Goal: Transaction & Acquisition: Purchase product/service

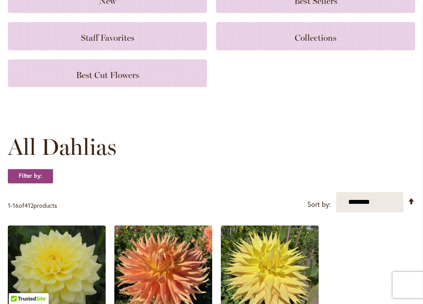
scroll to position [120, 0]
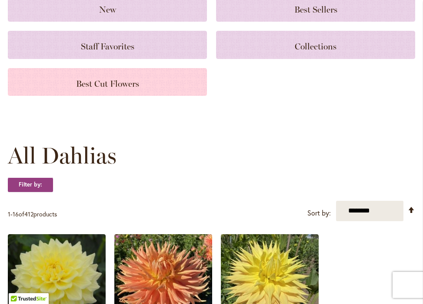
click at [136, 80] on span "Best Cut Flowers" at bounding box center [107, 84] width 63 height 10
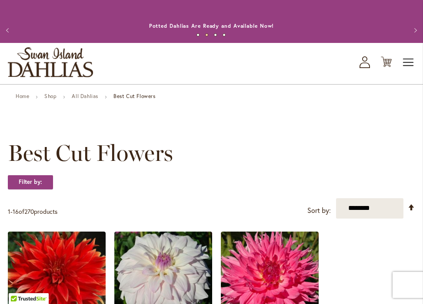
click at [404, 65] on span "Toggle Nav" at bounding box center [408, 62] width 13 height 17
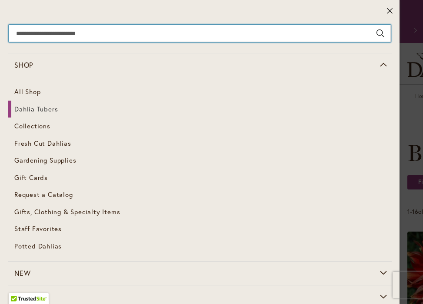
click at [327, 37] on input "Search" at bounding box center [200, 33] width 382 height 17
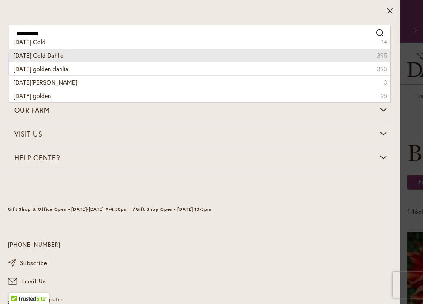
click at [276, 60] on li "Karma Gold Dahlia 395" at bounding box center [199, 55] width 381 height 13
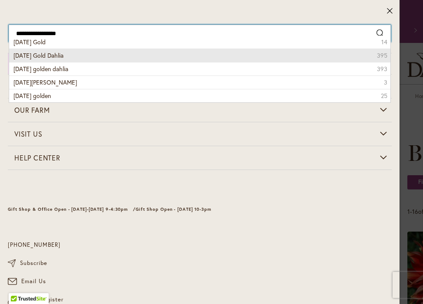
type input "**********"
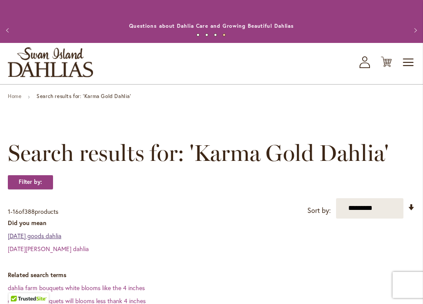
click at [52, 239] on link "karma goods dahlia" at bounding box center [34, 236] width 53 height 8
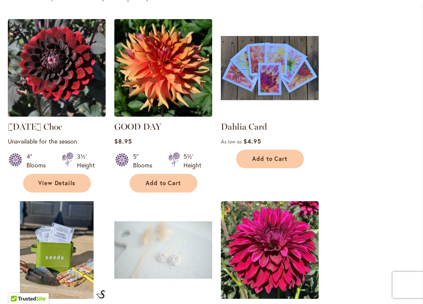
scroll to position [317, 0]
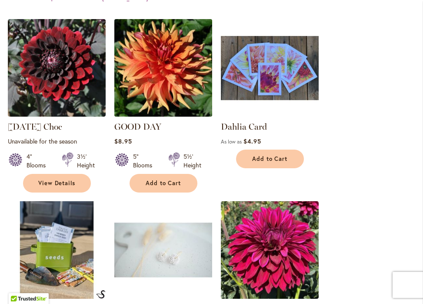
click at [157, 81] on img at bounding box center [163, 68] width 102 height 102
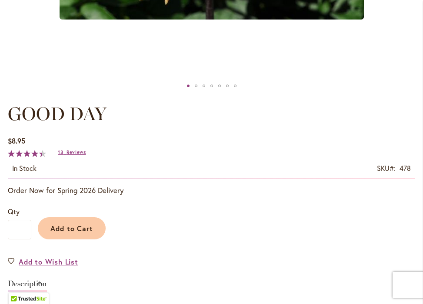
scroll to position [459, 0]
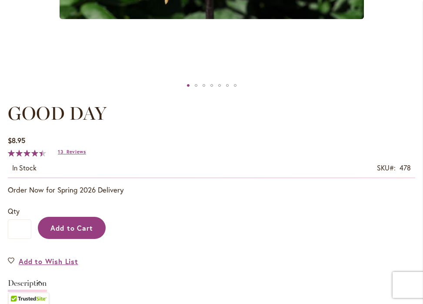
click at [78, 226] on span "Add to Cart" at bounding box center [71, 228] width 43 height 9
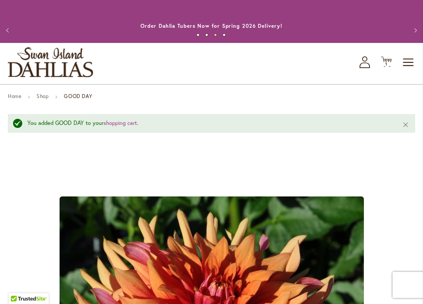
scroll to position [0, 0]
click at [404, 62] on span "Toggle Nav" at bounding box center [408, 62] width 13 height 17
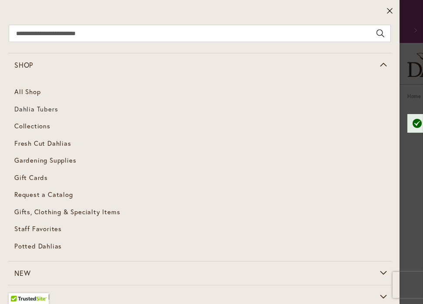
click at [46, 110] on span "Dahlia Tubers" at bounding box center [35, 109] width 43 height 9
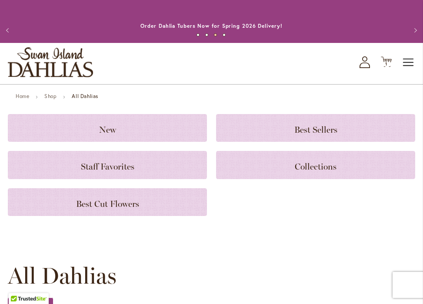
click at [406, 63] on span "Toggle Nav" at bounding box center [408, 62] width 13 height 17
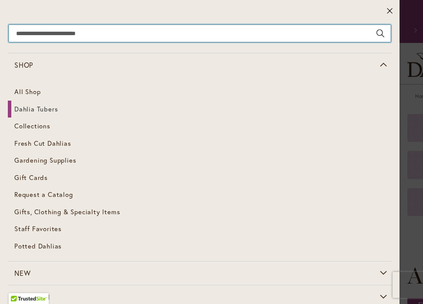
click at [294, 35] on input "Search" at bounding box center [200, 33] width 382 height 17
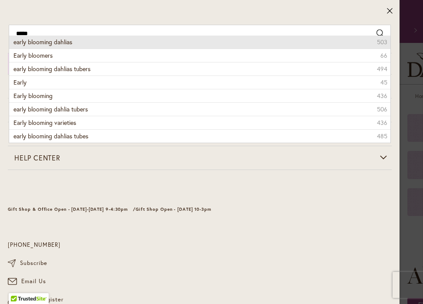
click at [288, 45] on li "early blooming dahlias 503" at bounding box center [199, 42] width 381 height 13
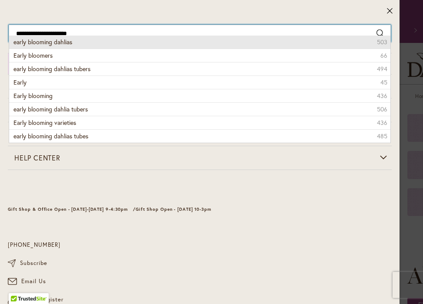
type input "**********"
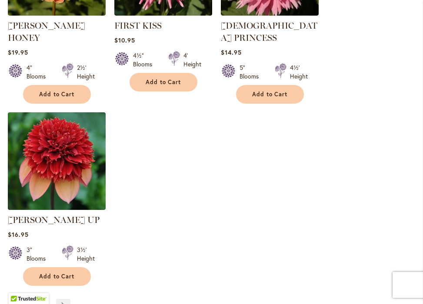
scroll to position [1109, 0]
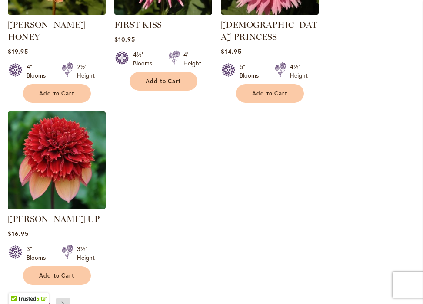
click at [64, 298] on link "Page Next" at bounding box center [63, 304] width 14 height 13
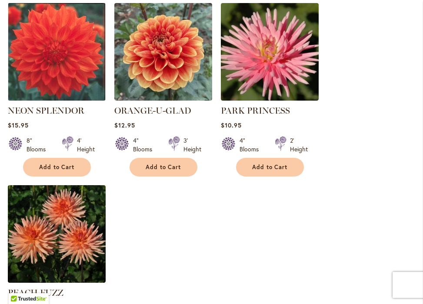
scroll to position [1032, 0]
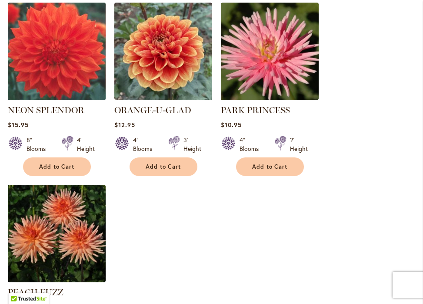
click at [53, 76] on img at bounding box center [56, 51] width 102 height 102
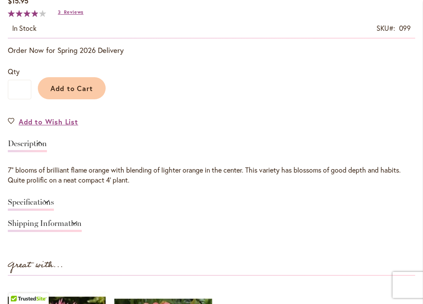
scroll to position [599, 0]
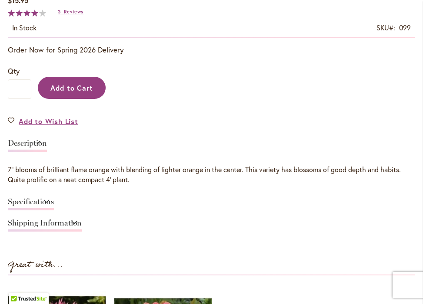
click at [62, 83] on button "Add to Cart" at bounding box center [72, 88] width 68 height 22
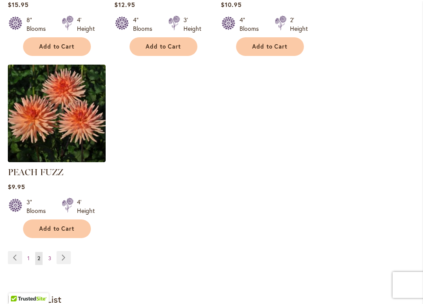
scroll to position [1153, 0]
click at [62, 251] on link "Page Next" at bounding box center [63, 257] width 14 height 13
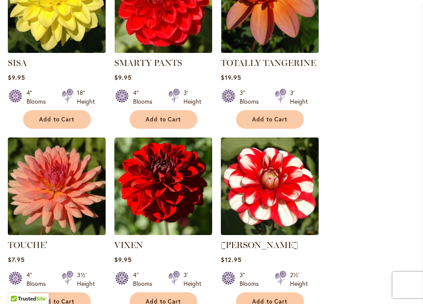
scroll to position [544, 0]
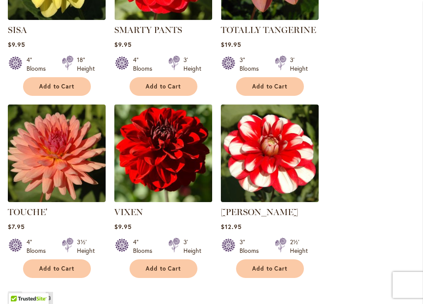
click at [153, 171] on img at bounding box center [163, 153] width 102 height 102
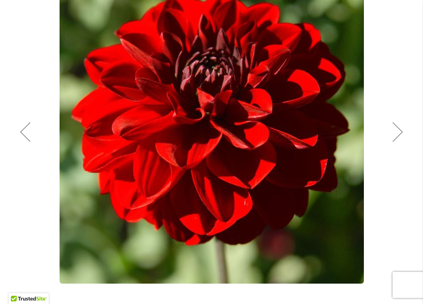
scroll to position [194, 0]
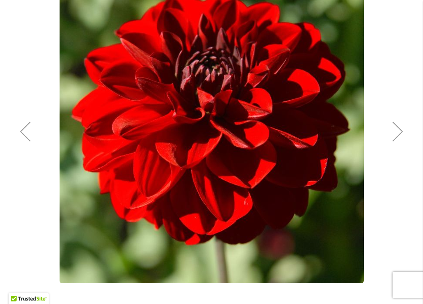
click at [393, 136] on div "Next" at bounding box center [397, 131] width 35 height 35
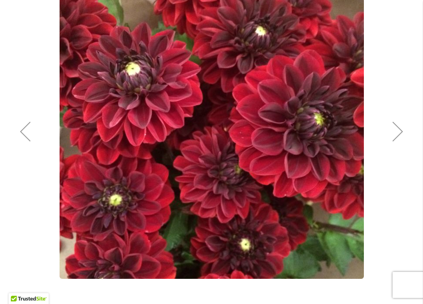
click at [395, 134] on div "Next" at bounding box center [397, 131] width 35 height 35
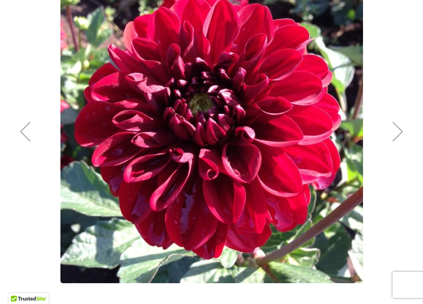
click at [395, 134] on div "Next" at bounding box center [397, 131] width 35 height 35
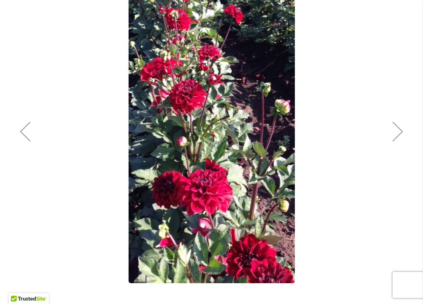
click at [395, 134] on div "Next" at bounding box center [397, 131] width 35 height 35
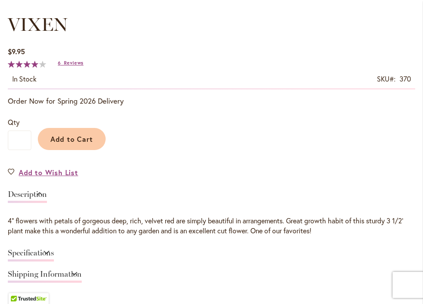
scroll to position [549, 0]
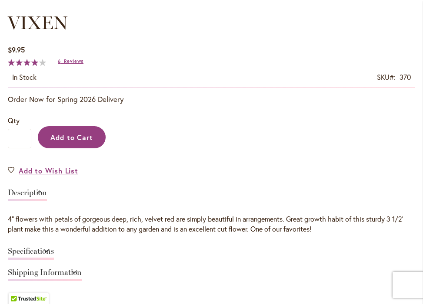
click at [59, 139] on span "Add to Cart" at bounding box center [71, 137] width 43 height 9
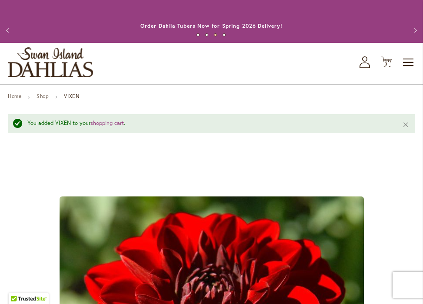
scroll to position [0, 0]
click at [405, 63] on span "Toggle Nav" at bounding box center [408, 62] width 13 height 17
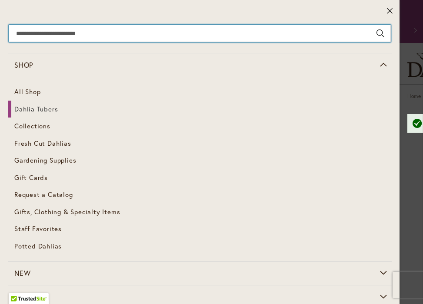
click at [314, 37] on input "Search" at bounding box center [200, 33] width 382 height 17
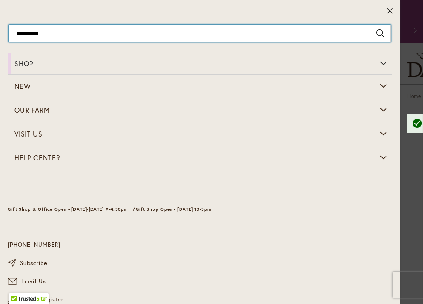
type input "**********"
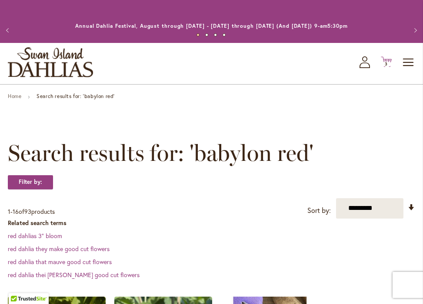
click at [389, 60] on icon "Cart .cls-1 { fill: #231f20; }" at bounding box center [385, 61] width 11 height 11
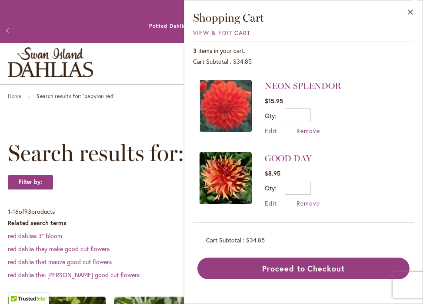
scroll to position [69, 0]
drag, startPoint x: 303, startPoint y: 187, endPoint x: 310, endPoint y: 185, distance: 7.5
click at [310, 185] on input "*" at bounding box center [297, 188] width 26 height 14
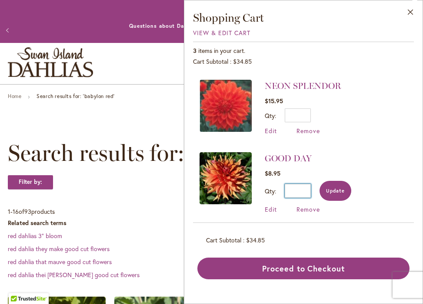
type input "*"
click at [333, 188] on button "Update" at bounding box center [335, 191] width 32 height 20
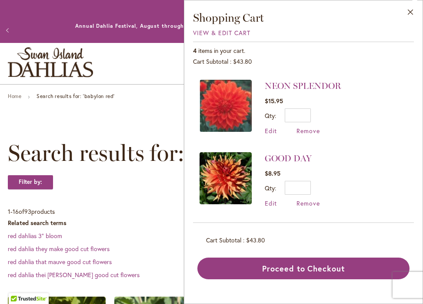
scroll to position [0, 0]
